Goal: Transaction & Acquisition: Purchase product/service

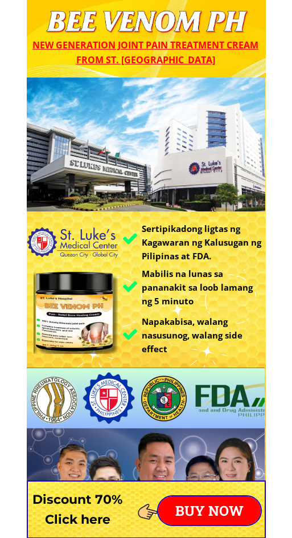
type input "[PERSON_NAME] F [PERSON_NAME]"
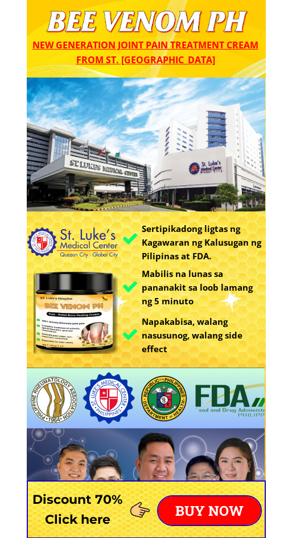
type input "09182986181"
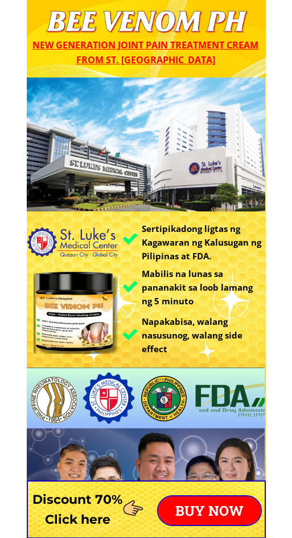
type input "B8A UP EMPLOYEES VILLAGE [GEOGRAPHIC_DATA] [GEOGRAPHIC_DATA]"
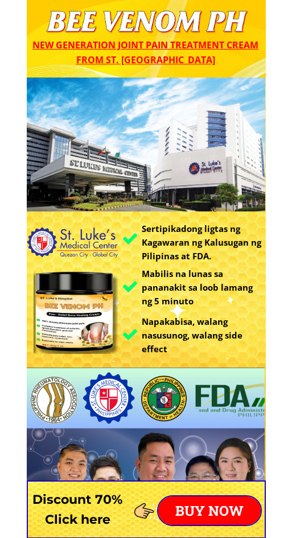
click at [239, 501] on p "BUY NOW" at bounding box center [210, 511] width 103 height 29
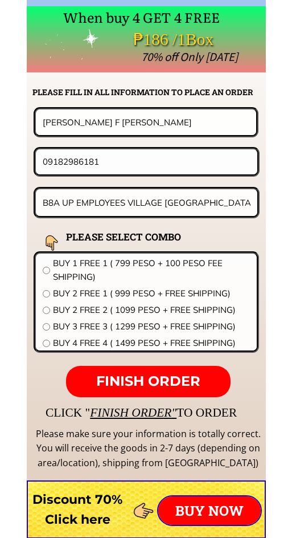
scroll to position [8946, 0]
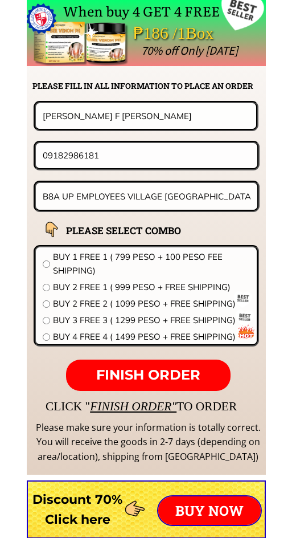
drag, startPoint x: 127, startPoint y: 109, endPoint x: 90, endPoint y: 121, distance: 38.9
click at [113, 120] on input "[PERSON_NAME] F [PERSON_NAME]" at bounding box center [146, 115] width 213 height 25
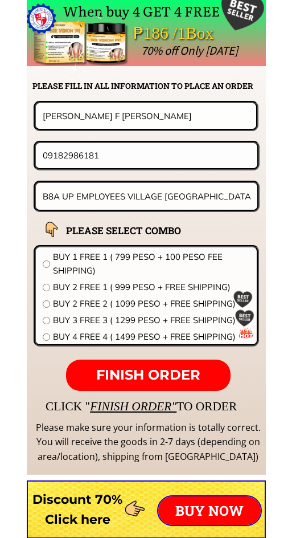
drag, startPoint x: 121, startPoint y: 113, endPoint x: -147, endPoint y: 120, distance: 268.0
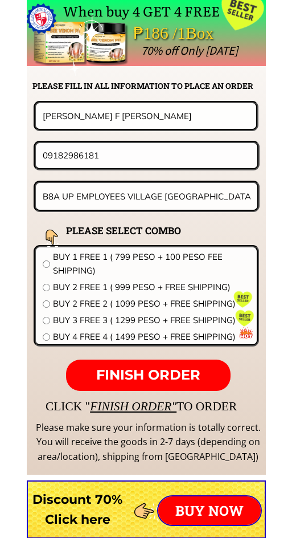
paste input "[PERSON_NAME]"
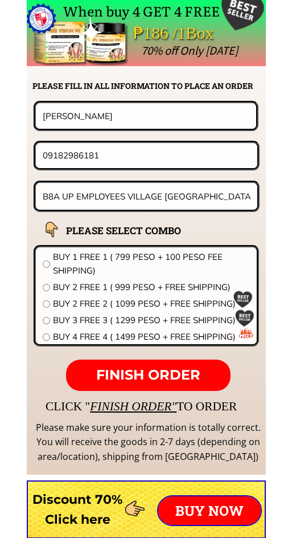
type input "[PERSON_NAME]"
drag, startPoint x: 105, startPoint y: 154, endPoint x: -242, endPoint y: 151, distance: 346.7
paste input "639509740238"
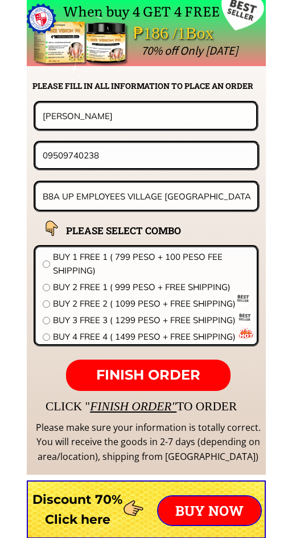
type input "09509740238"
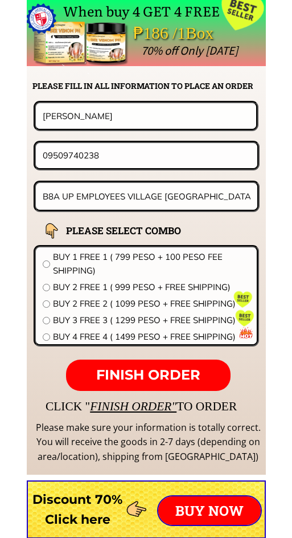
click at [156, 210] on div "B8A UP EMPLOYEES VILLAGE [GEOGRAPHIC_DATA] [GEOGRAPHIC_DATA]" at bounding box center [147, 196] width 227 height 31
click at [159, 201] on input "B8A UP EMPLOYEES VILLAGE [GEOGRAPHIC_DATA] [GEOGRAPHIC_DATA]" at bounding box center [147, 196] width 214 height 27
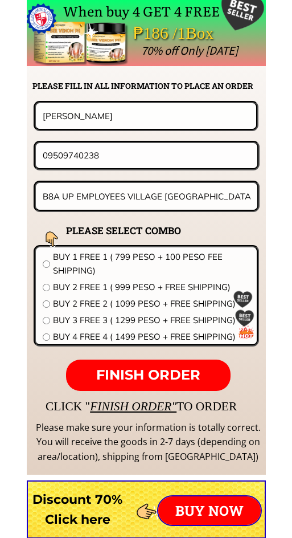
paste input "Purok 3 gubat [PERSON_NAME]"
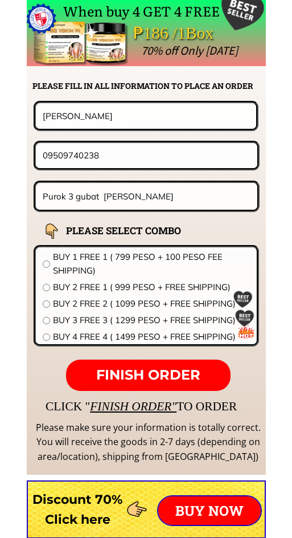
type input "Purok 3 gubat [PERSON_NAME]"
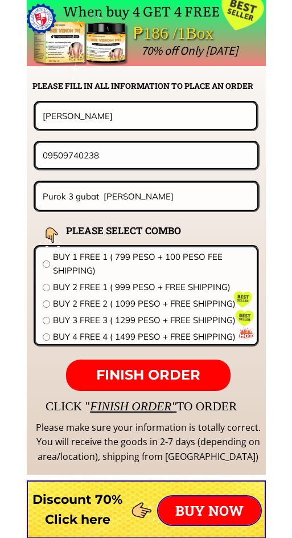
click at [117, 306] on span "BUY 2 FREE 2 ( 1099 PESO + FREE SHIPPING)" at bounding box center [151, 304] width 197 height 14
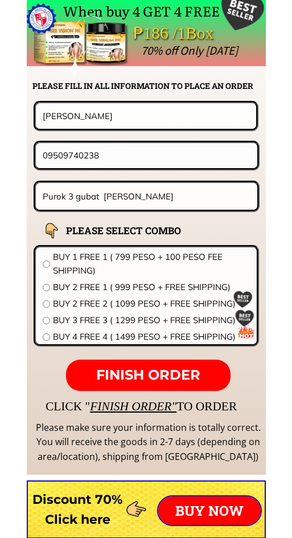
radio input "true"
click at [150, 372] on span "FINISH ORDER" at bounding box center [148, 375] width 104 height 17
